Goal: Task Accomplishment & Management: Use online tool/utility

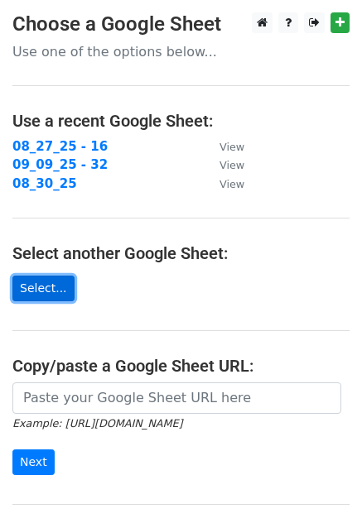
click at [44, 286] on link "Select..." at bounding box center [43, 289] width 62 height 26
click at [31, 282] on link "Select..." at bounding box center [43, 289] width 62 height 26
click at [46, 274] on main "Choose a Google Sheet Use one of the options below... Use a recent Google Sheet…" at bounding box center [181, 287] width 362 height 551
click at [36, 293] on link "Select..." at bounding box center [43, 289] width 62 height 26
click at [50, 294] on link "Select..." at bounding box center [43, 289] width 62 height 26
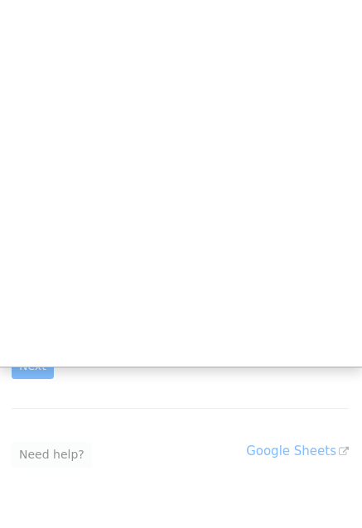
scroll to position [103, 0]
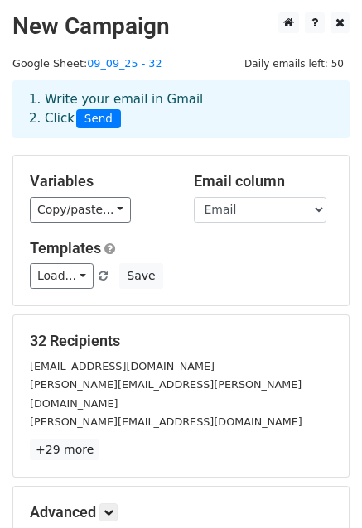
click at [94, 125] on span "Send" at bounding box center [98, 119] width 45 height 20
click at [91, 118] on span "Send" at bounding box center [98, 119] width 45 height 20
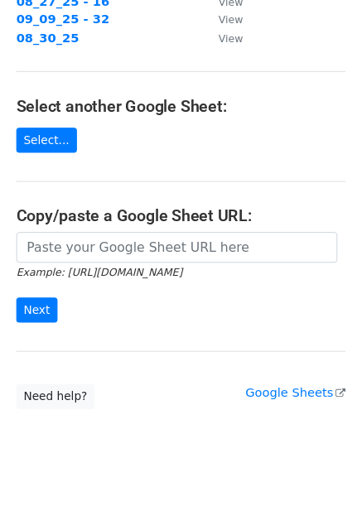
scroll to position [146, 0]
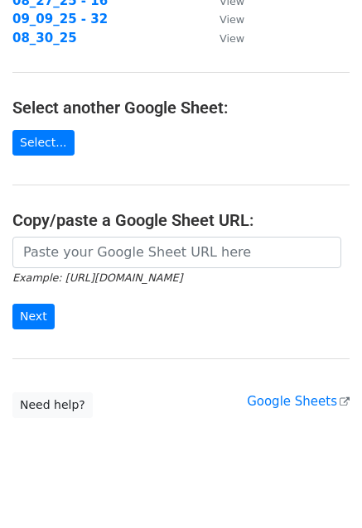
click at [49, 127] on main "Choose a Google Sheet Use one of the options below... Use a recent Google Sheet…" at bounding box center [181, 142] width 362 height 551
click at [39, 132] on link "Select..." at bounding box center [43, 143] width 62 height 26
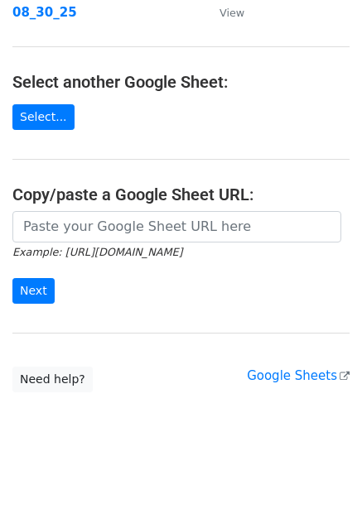
scroll to position [166, 0]
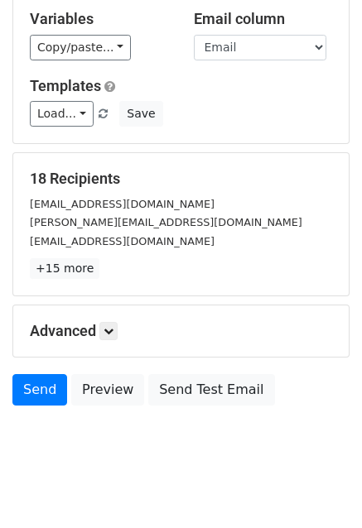
scroll to position [179, 0]
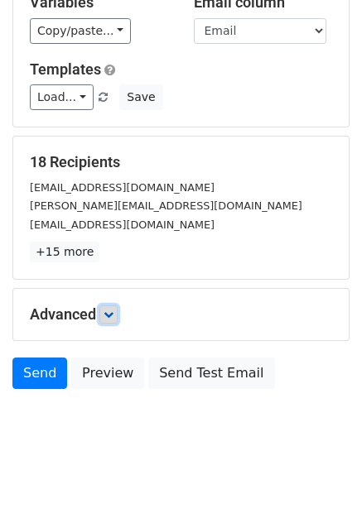
click at [108, 313] on icon at bounding box center [108, 315] width 10 height 10
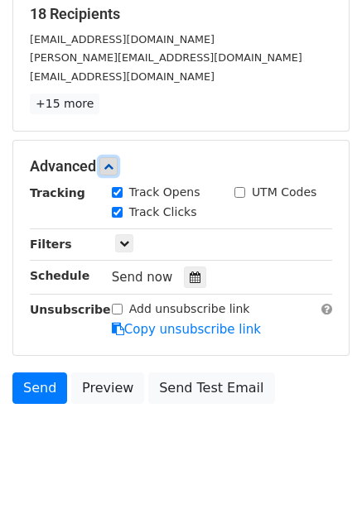
scroll to position [328, 0]
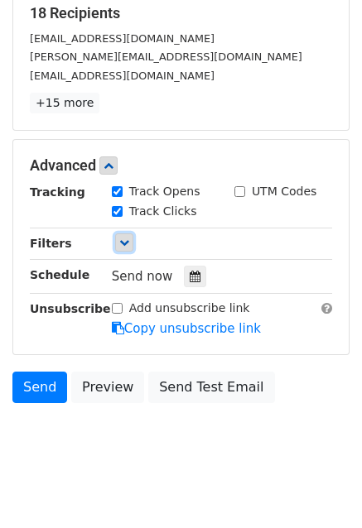
click at [128, 233] on link at bounding box center [124, 242] width 18 height 18
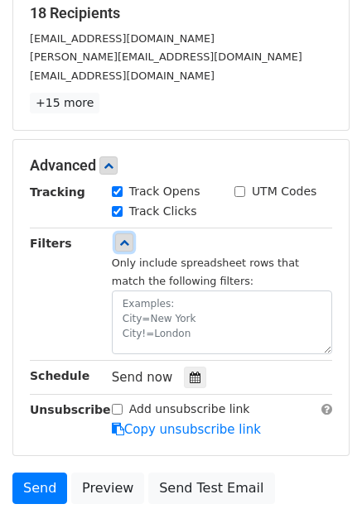
click at [128, 233] on link at bounding box center [124, 242] width 18 height 18
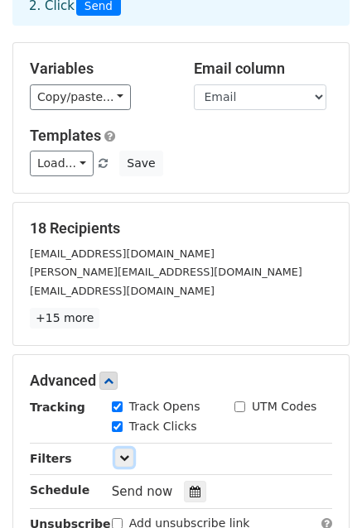
scroll to position [0, 0]
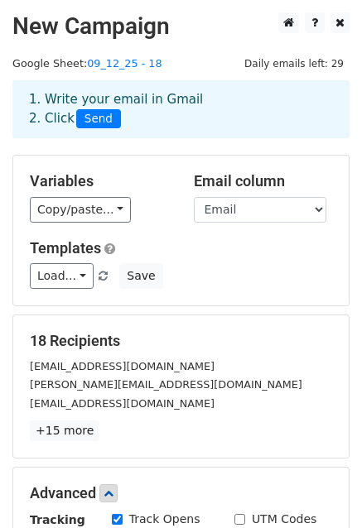
click at [99, 115] on span "Send" at bounding box center [98, 119] width 45 height 20
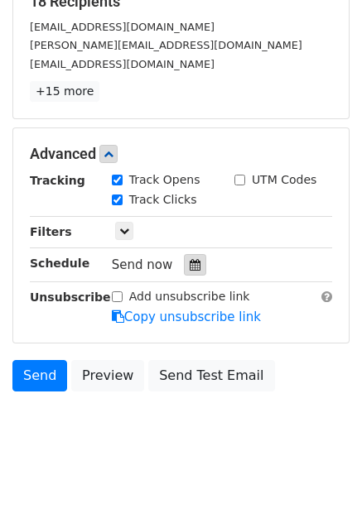
click at [190, 261] on icon at bounding box center [195, 265] width 11 height 12
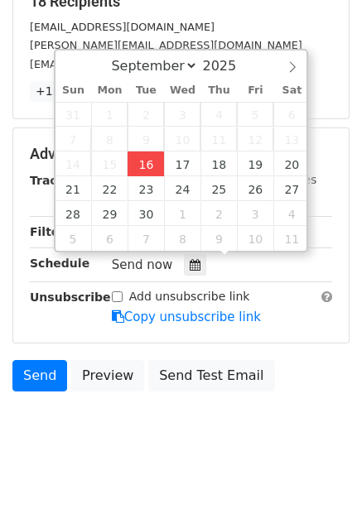
type input "2025-09-16 12:00"
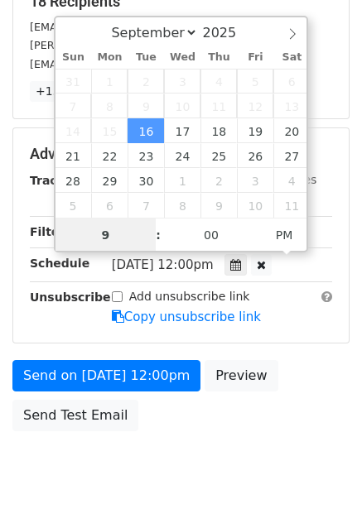
type input "9"
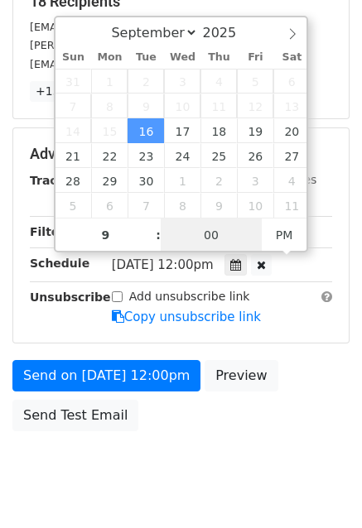
type input "2025-09-16 21:00"
type input "09"
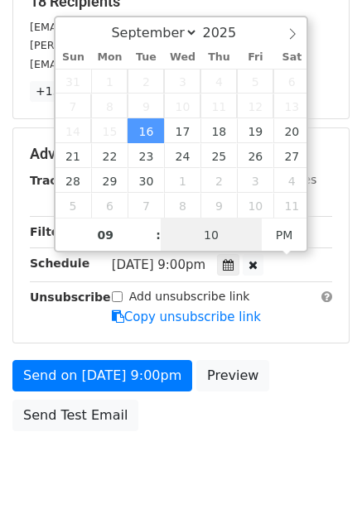
type input "10"
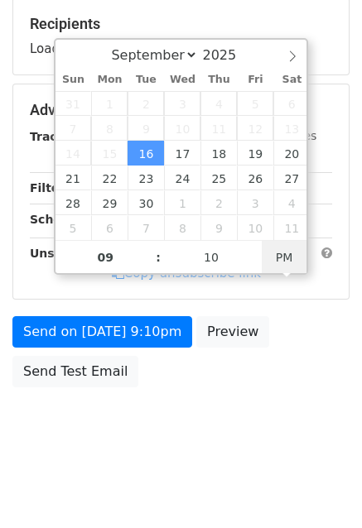
scroll to position [313, 0]
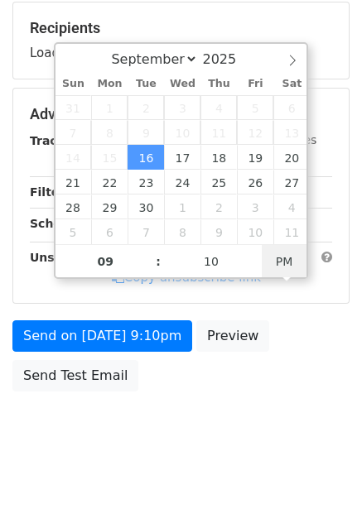
type input "2025-09-16 09:10"
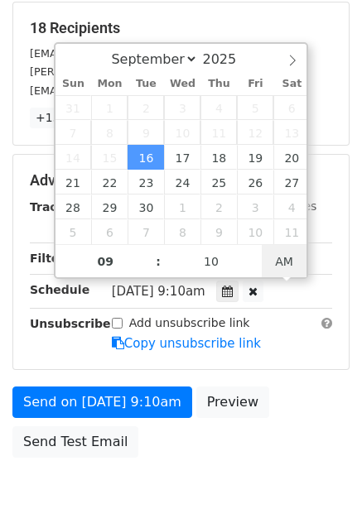
scroll to position [339, 0]
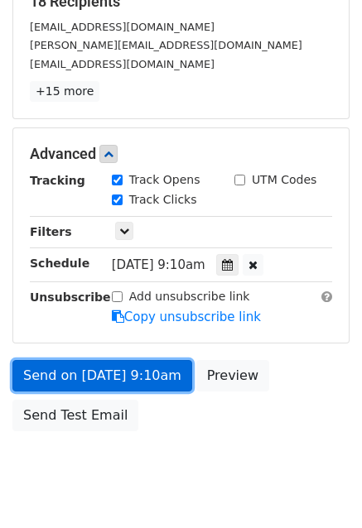
click at [133, 378] on link "Send on Sep 16 at 9:10am" at bounding box center [102, 375] width 180 height 31
click at [119, 363] on link "Send on Sep 16 at 9:10am" at bounding box center [102, 375] width 180 height 31
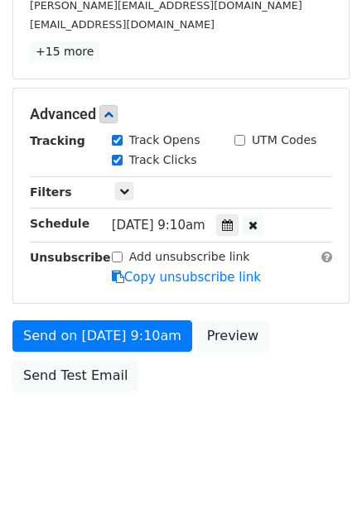
click at [27, 445] on body "New Campaign Daily emails left: 29 Google Sheet: 09_12_25 - 18 1. Write your em…" at bounding box center [181, 49] width 362 height 833
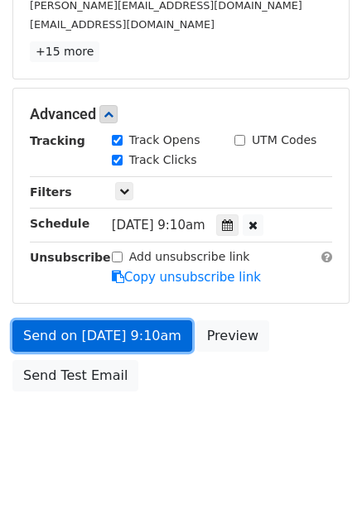
click at [135, 341] on link "Send on Sep 16 at 9:10am" at bounding box center [102, 335] width 180 height 31
